Goal: Use online tool/utility: Utilize a website feature to perform a specific function

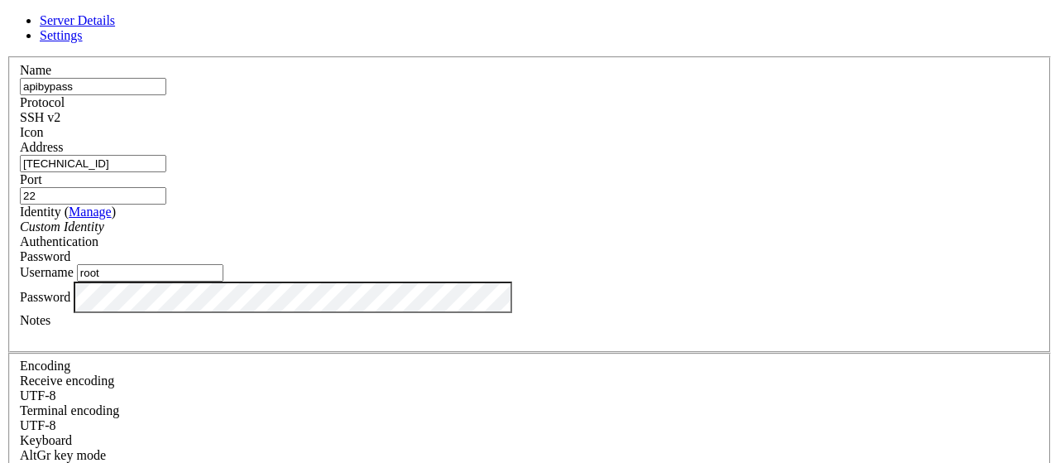
scroll to position [336, 0]
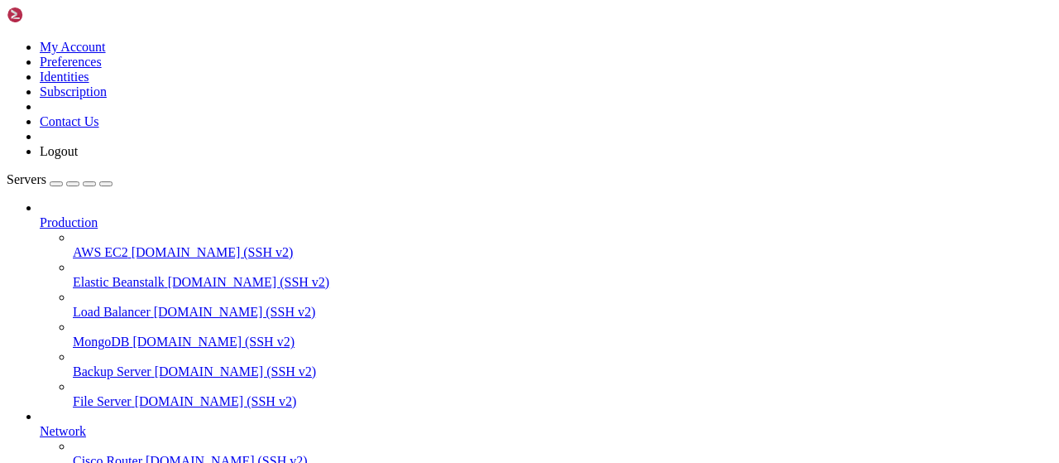
drag, startPoint x: 814, startPoint y: 1351, endPoint x: 13, endPoint y: 1260, distance: 806.3
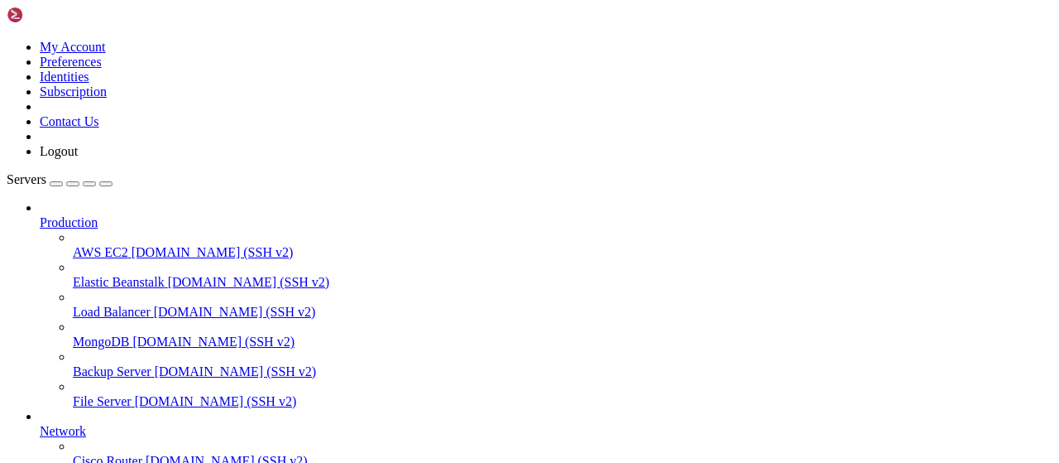
scroll to position [180, 0]
drag, startPoint x: 818, startPoint y: 1318, endPoint x: 15, endPoint y: 1245, distance: 806.1
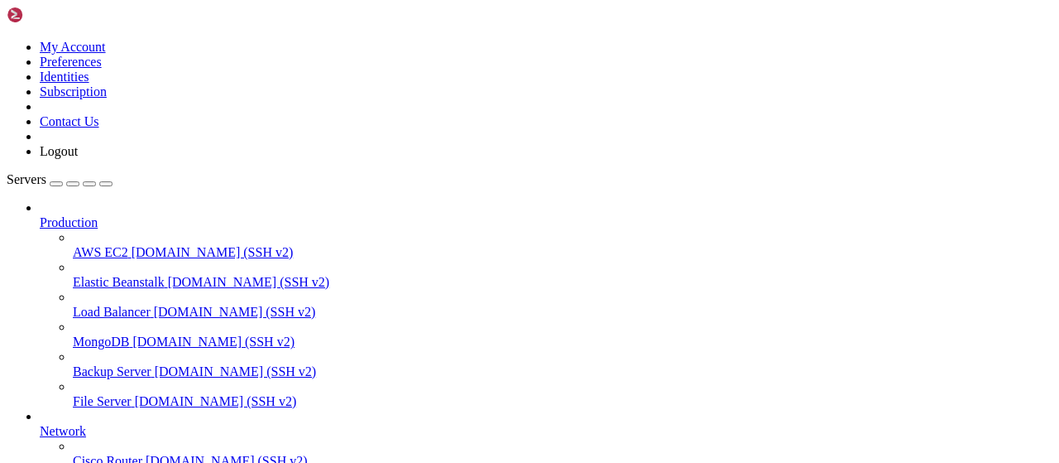
type input "/"
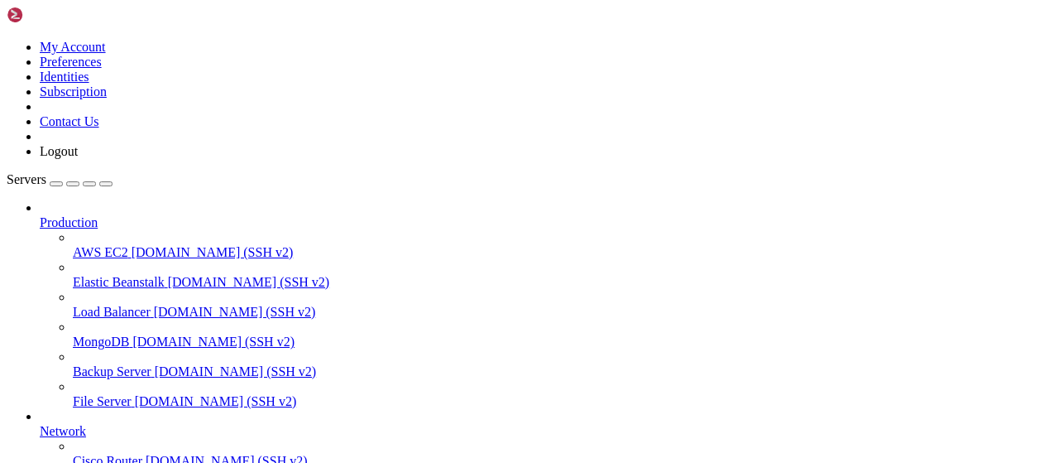
paste input "cat /usr/local/etc/xray/config.json"
drag, startPoint x: 274, startPoint y: 50, endPoint x: 252, endPoint y: 54, distance: 22.6
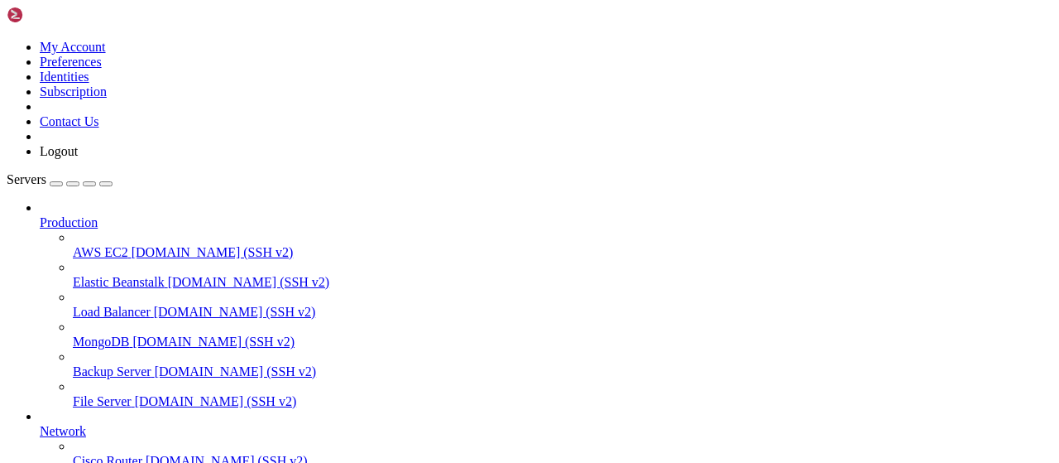
drag, startPoint x: 451, startPoint y: 53, endPoint x: 367, endPoint y: 57, distance: 84.5
type input "/usr/local/etc/xray/"
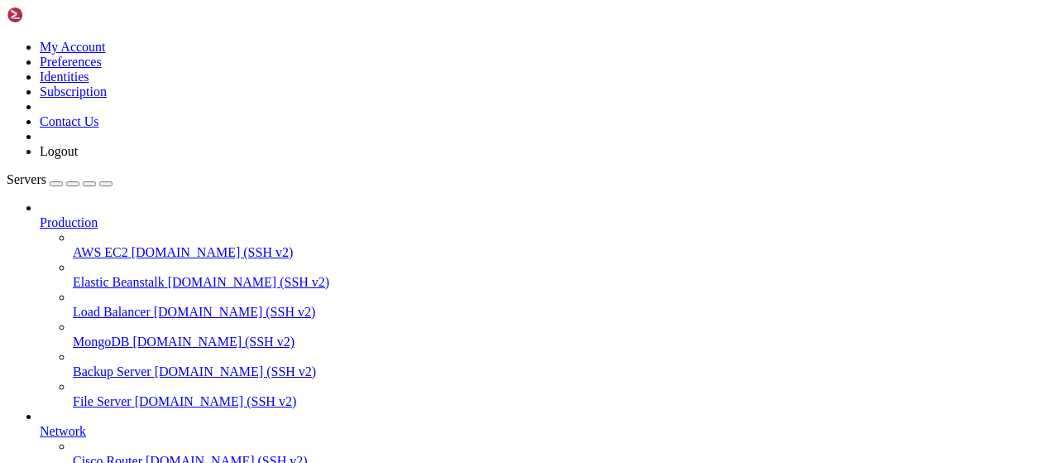
drag, startPoint x: 318, startPoint y: 243, endPoint x: 311, endPoint y: 191, distance: 52.6
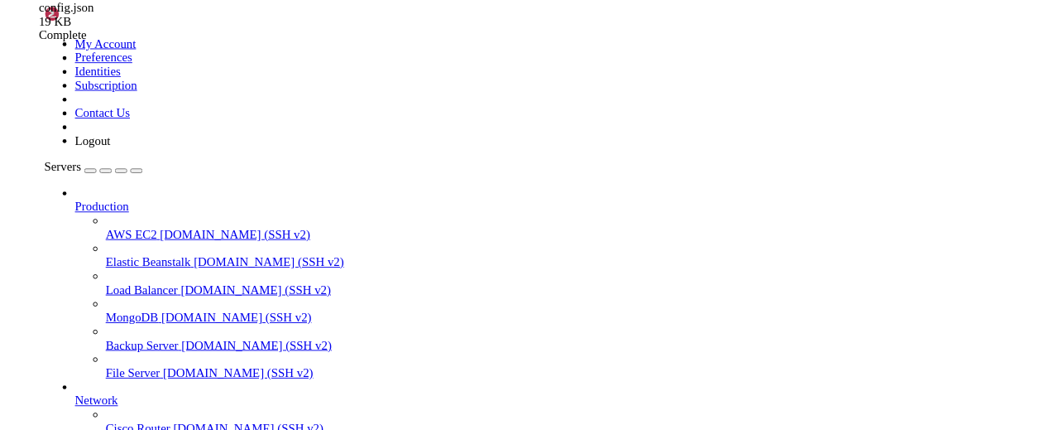
scroll to position [5222, 0]
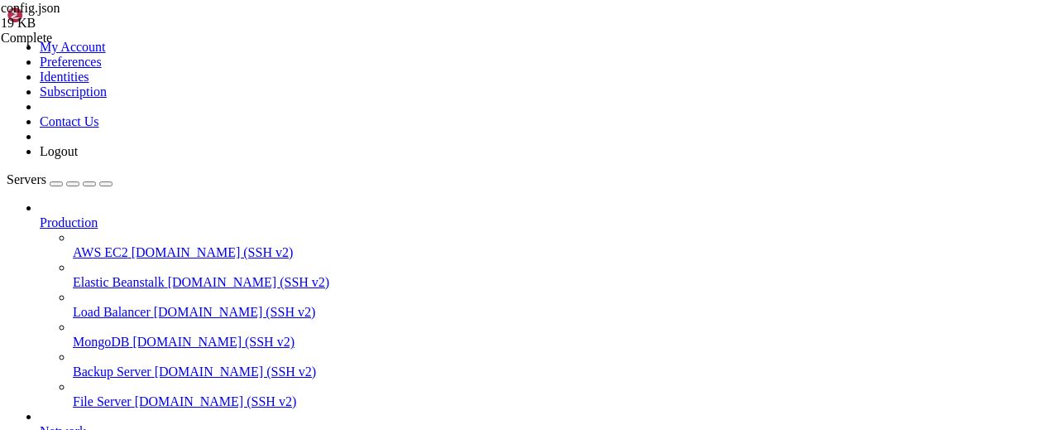
scroll to position [5509, 0]
drag, startPoint x: 435, startPoint y: 372, endPoint x: 589, endPoint y: 89, distance: 322.9
drag, startPoint x: 395, startPoint y: 60, endPoint x: 212, endPoint y: 62, distance: 182.9
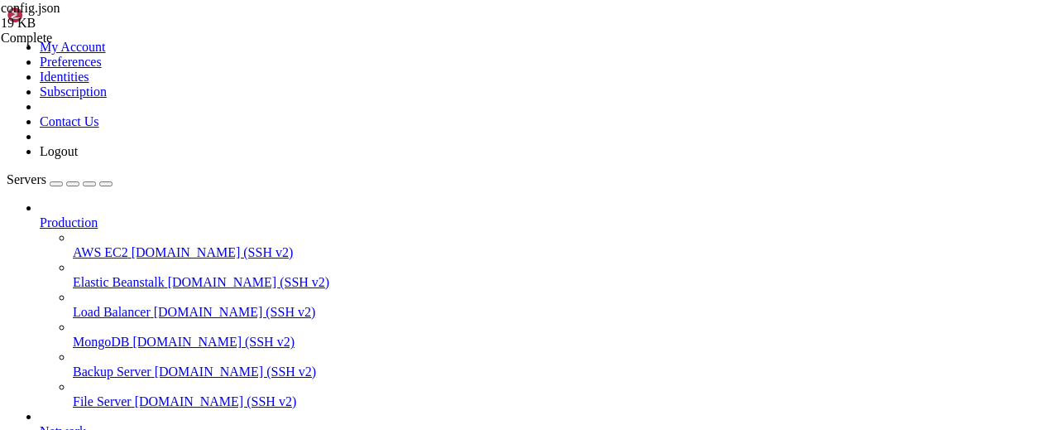
type textarea "] }"
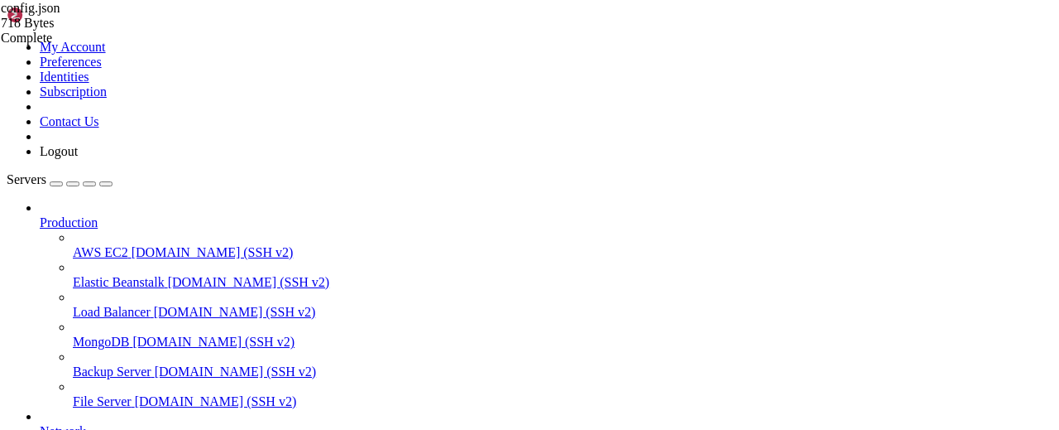
type input "/root/vpn-manager"
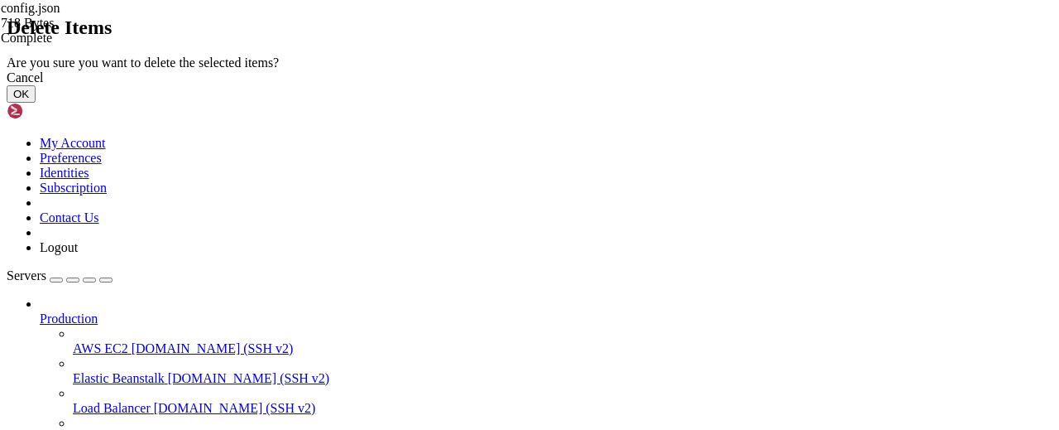
click at [36, 103] on button "OK" at bounding box center [21, 93] width 29 height 17
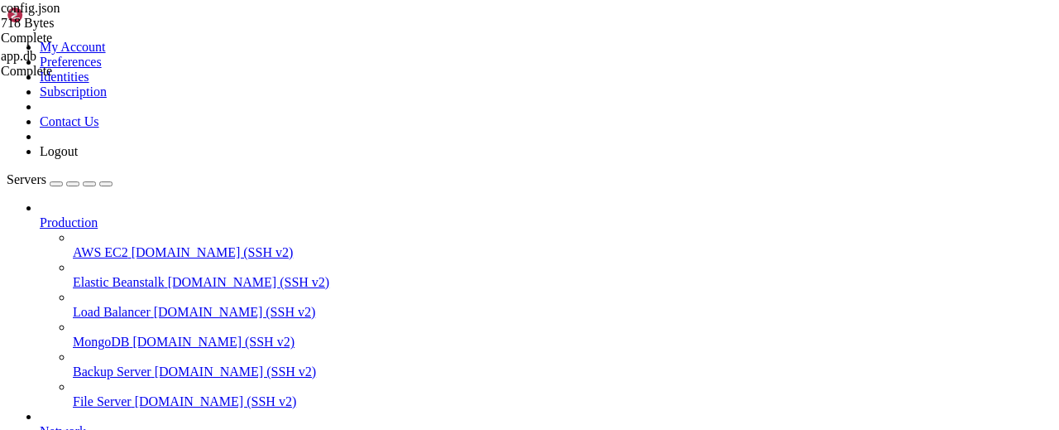
type textarea "] }"
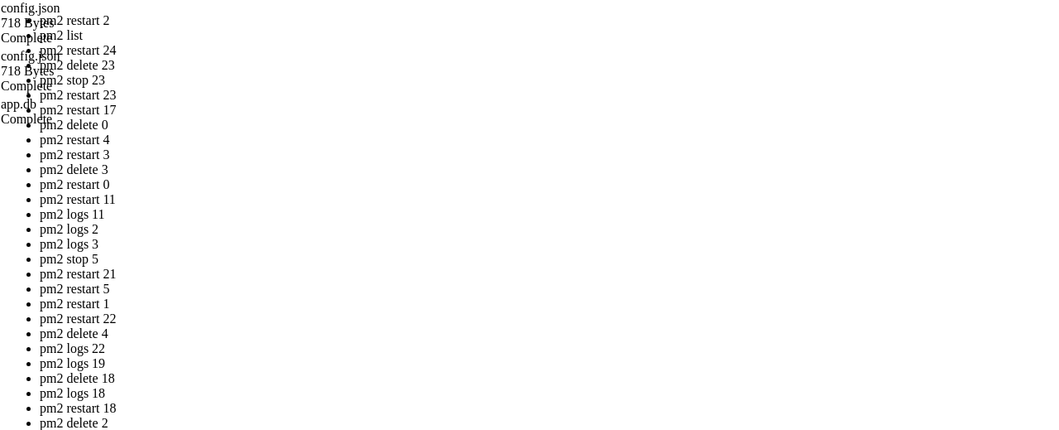
drag, startPoint x: 474, startPoint y: 228, endPoint x: 268, endPoint y: 150, distance: 220.3
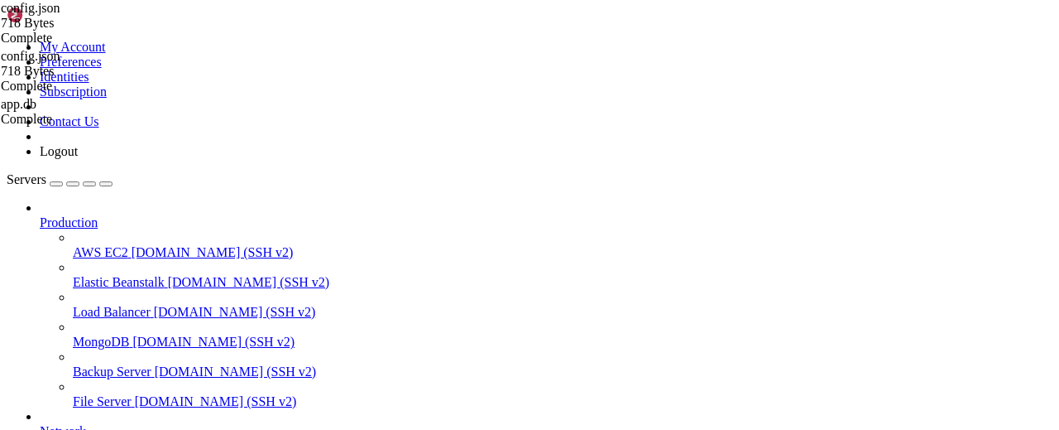
scroll to position [1079, 0]
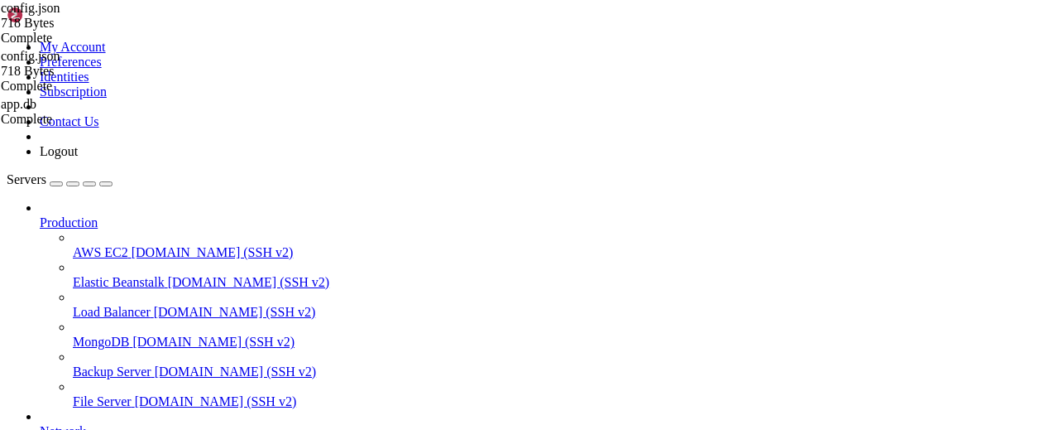
paste input "/usr/local/etc/xray/config.json"
type input "/usr/local/etc/xray/"
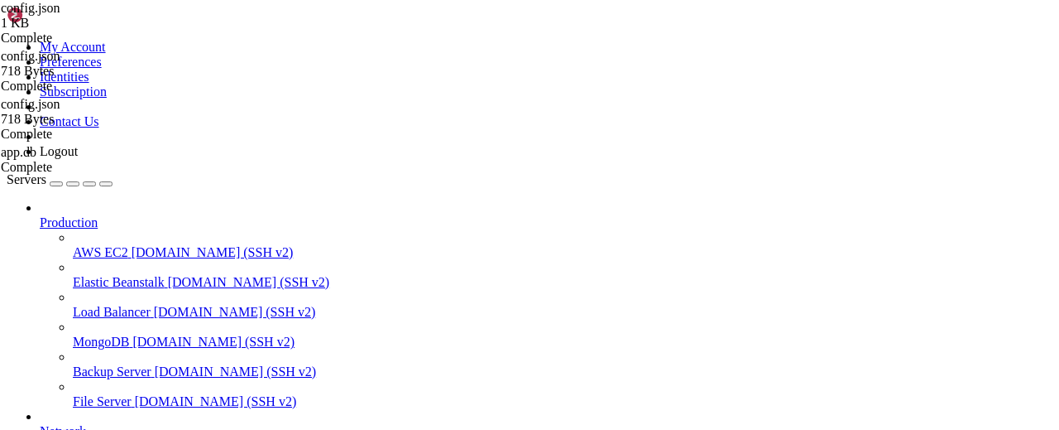
scroll to position [1190, 0]
drag, startPoint x: 227, startPoint y: 7, endPoint x: 237, endPoint y: 13, distance: 11.5
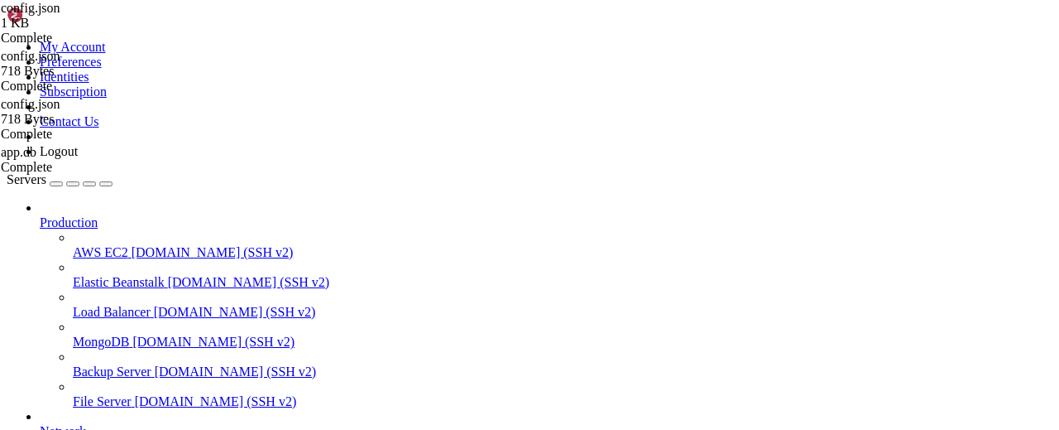
drag, startPoint x: 302, startPoint y: 16, endPoint x: 281, endPoint y: 31, distance: 26.2
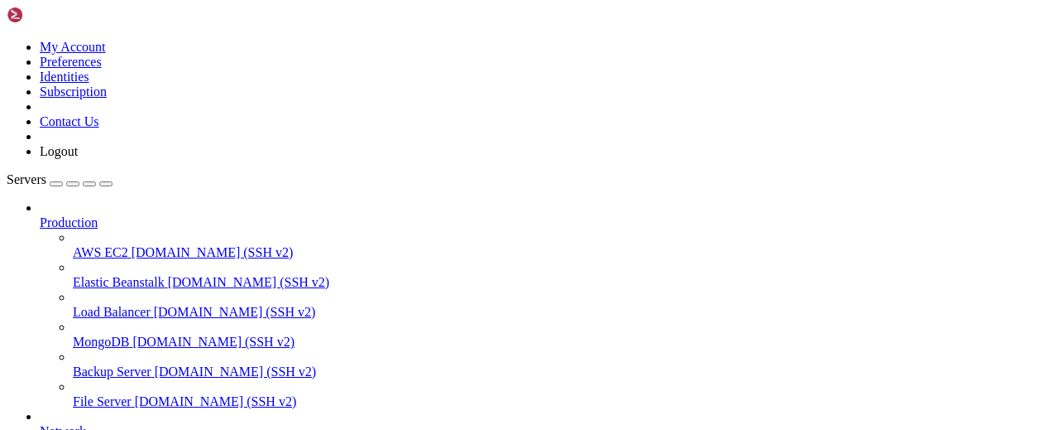
type input "/root"
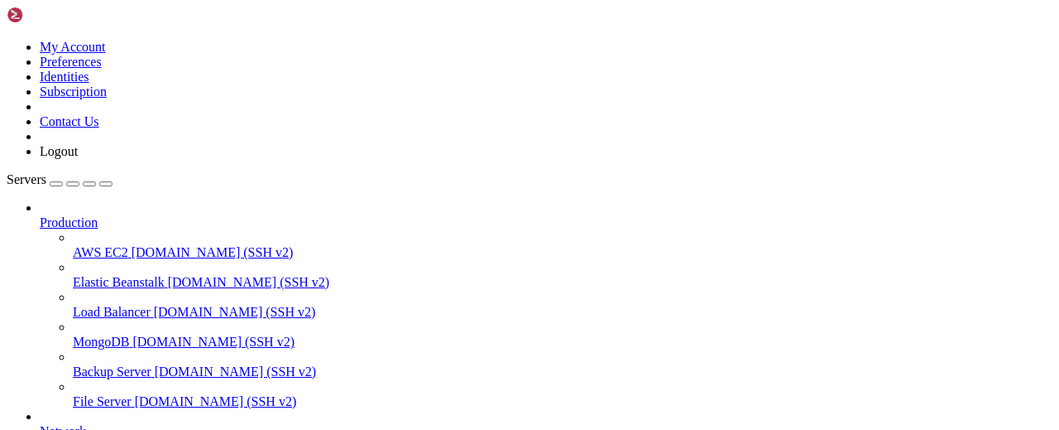
drag, startPoint x: 271, startPoint y: 1346, endPoint x: 17, endPoint y: 1096, distance: 356.4
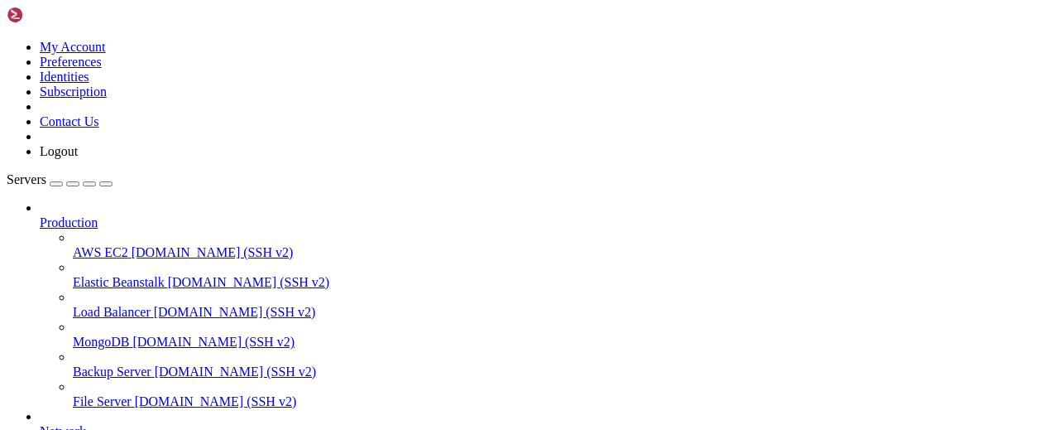
drag, startPoint x: 265, startPoint y: 1318, endPoint x: 16, endPoint y: 1236, distance: 262.0
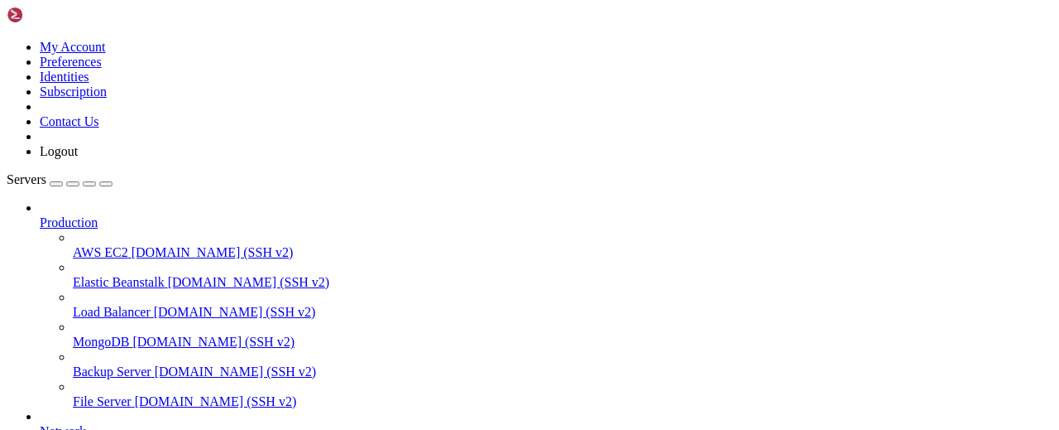
scroll to position [443, 0]
drag, startPoint x: 374, startPoint y: 1822, endPoint x: 324, endPoint y: 1832, distance: 51.6
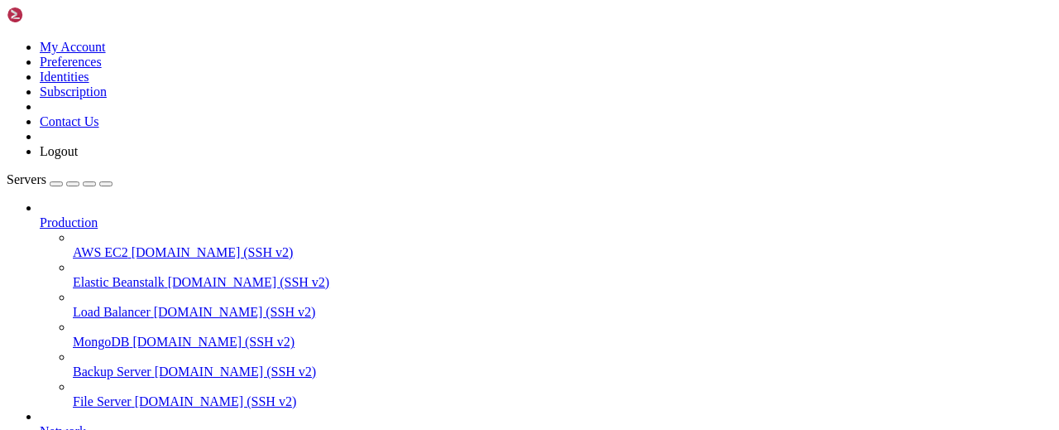
copy x-row "systemd"
drag, startPoint x: 281, startPoint y: 20, endPoint x: 393, endPoint y: 16, distance: 112.6
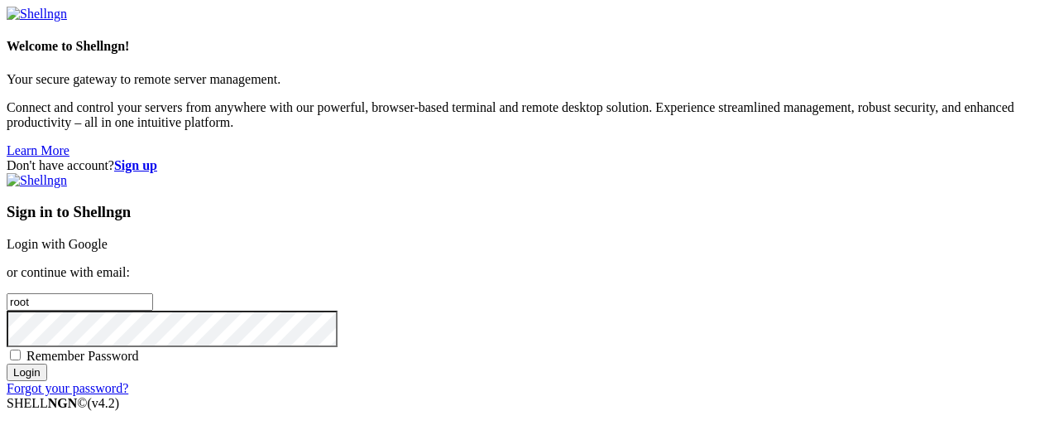
click at [108, 237] on link "Login with Google" at bounding box center [57, 244] width 101 height 14
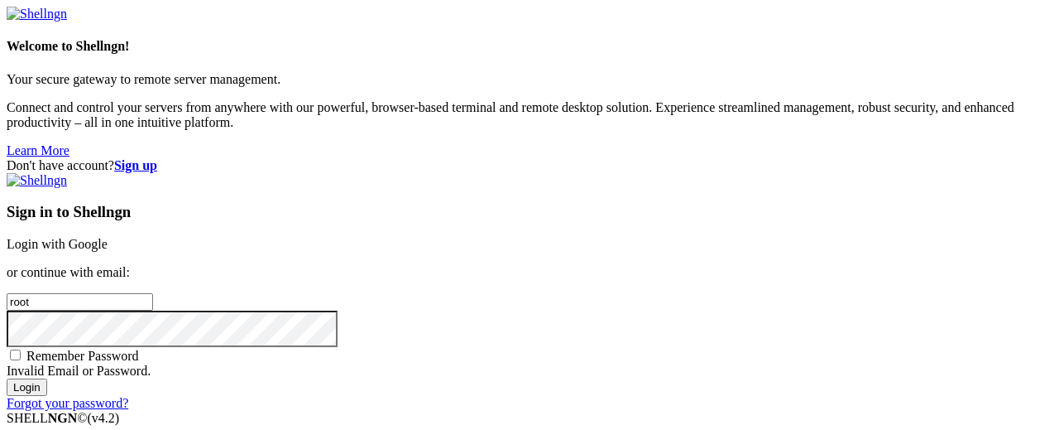
click at [108, 237] on link "Login with Google" at bounding box center [57, 244] width 101 height 14
